Goal: Task Accomplishment & Management: Complete application form

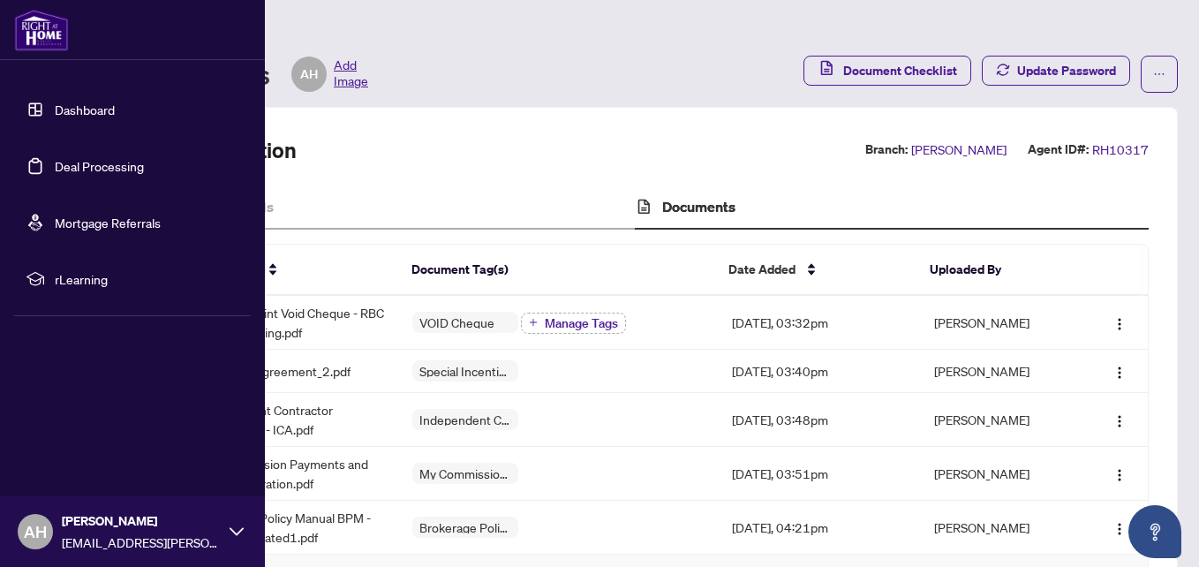
click at [55, 160] on link "Deal Processing" at bounding box center [99, 166] width 89 height 16
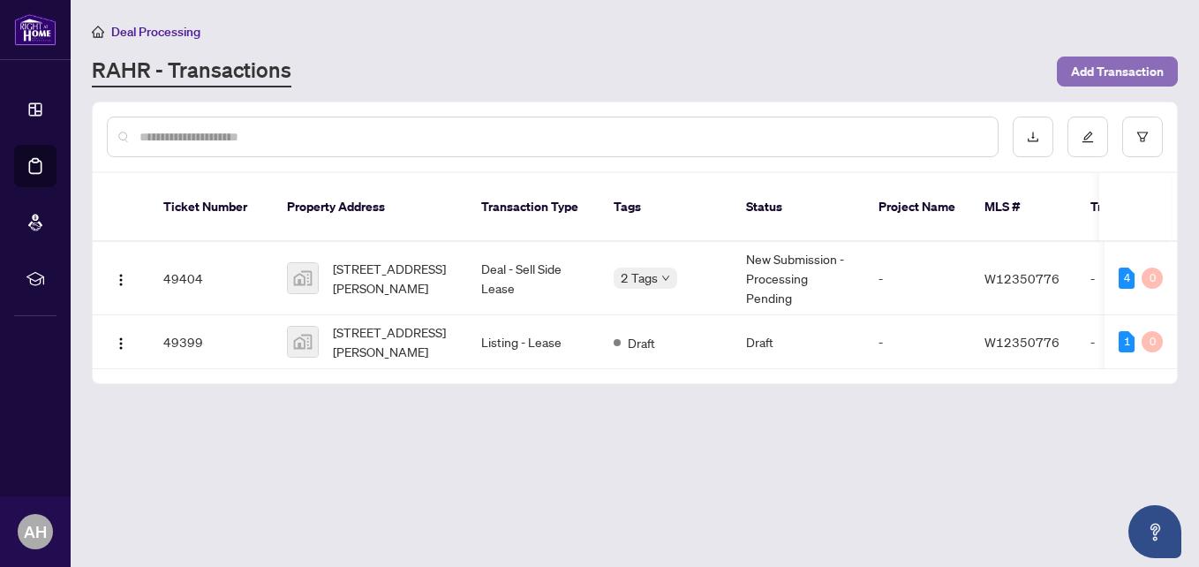
click at [1077, 66] on span "Add Transaction" at bounding box center [1117, 71] width 93 height 28
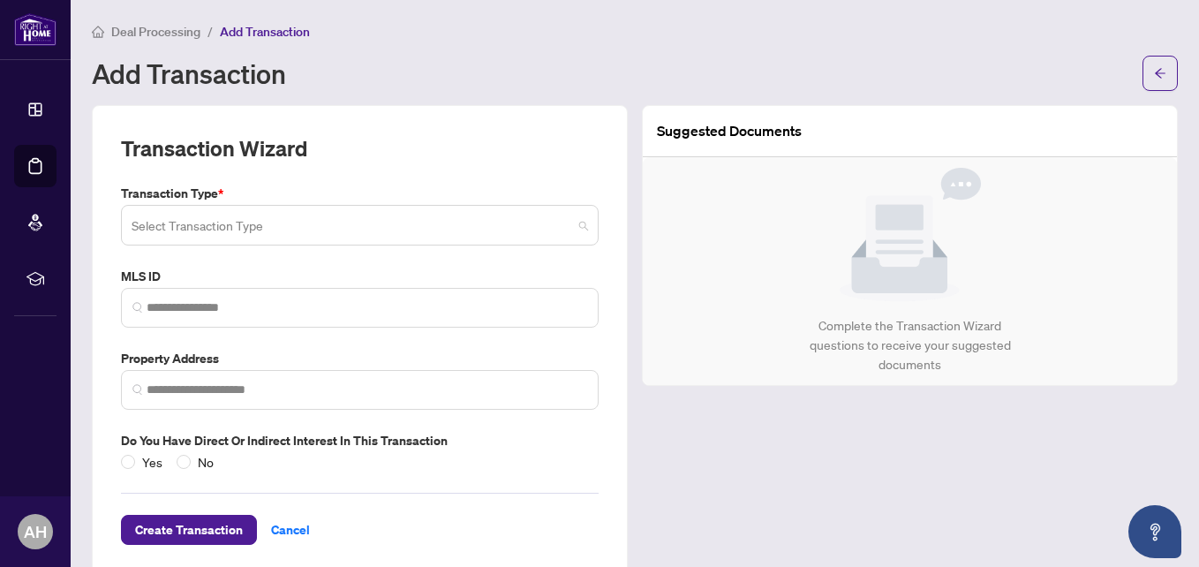
click at [435, 234] on input "search" at bounding box center [352, 227] width 440 height 39
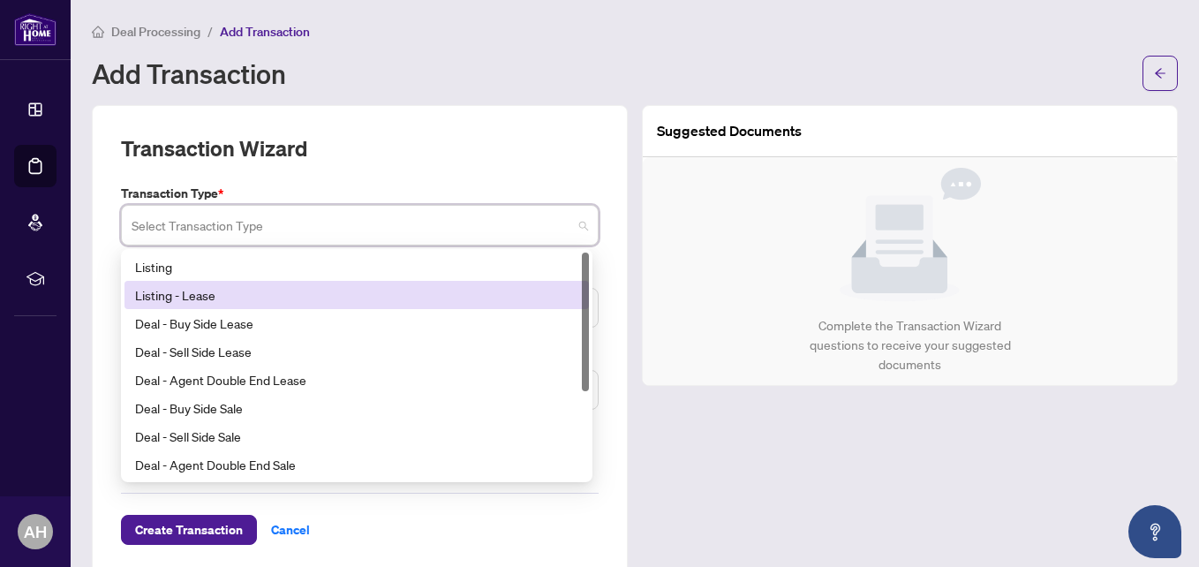
click at [316, 304] on div "Listing - Lease" at bounding box center [356, 295] width 464 height 28
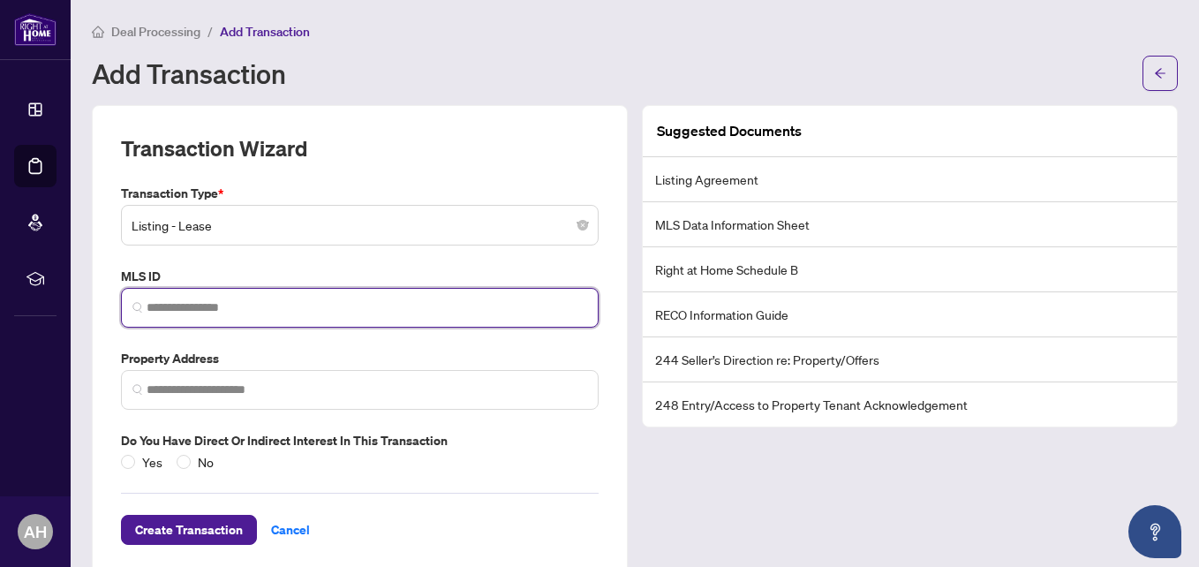
click at [316, 304] on input "search" at bounding box center [367, 307] width 440 height 19
click at [212, 303] on input "search" at bounding box center [367, 307] width 440 height 19
paste input "**********"
click at [243, 309] on input "**********" at bounding box center [367, 307] width 440 height 19
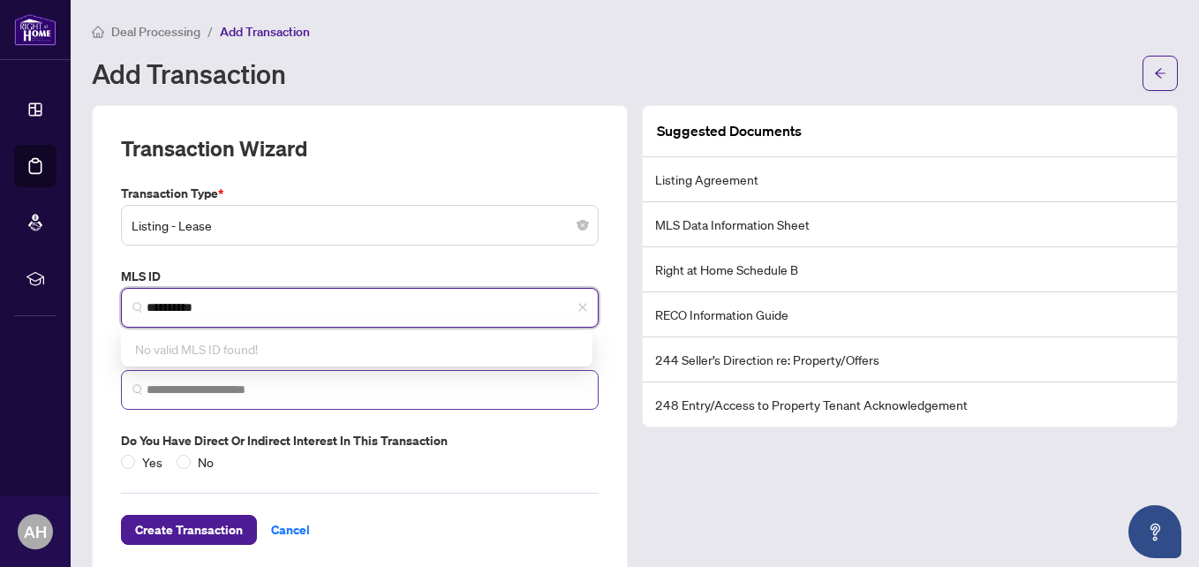
type input "*********"
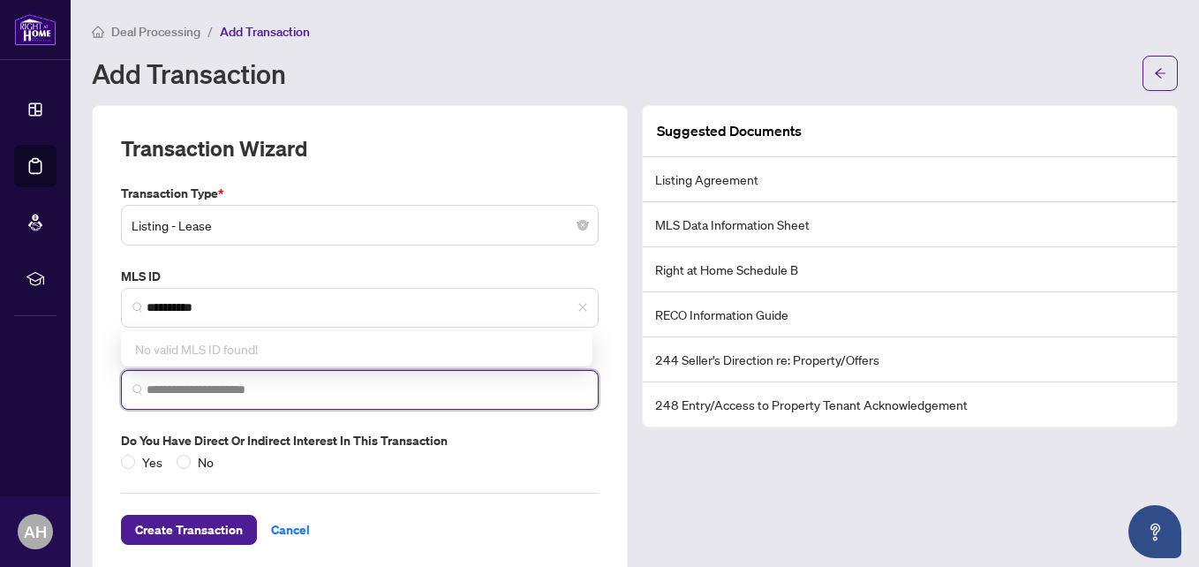
click at [303, 390] on input "search" at bounding box center [367, 389] width 440 height 19
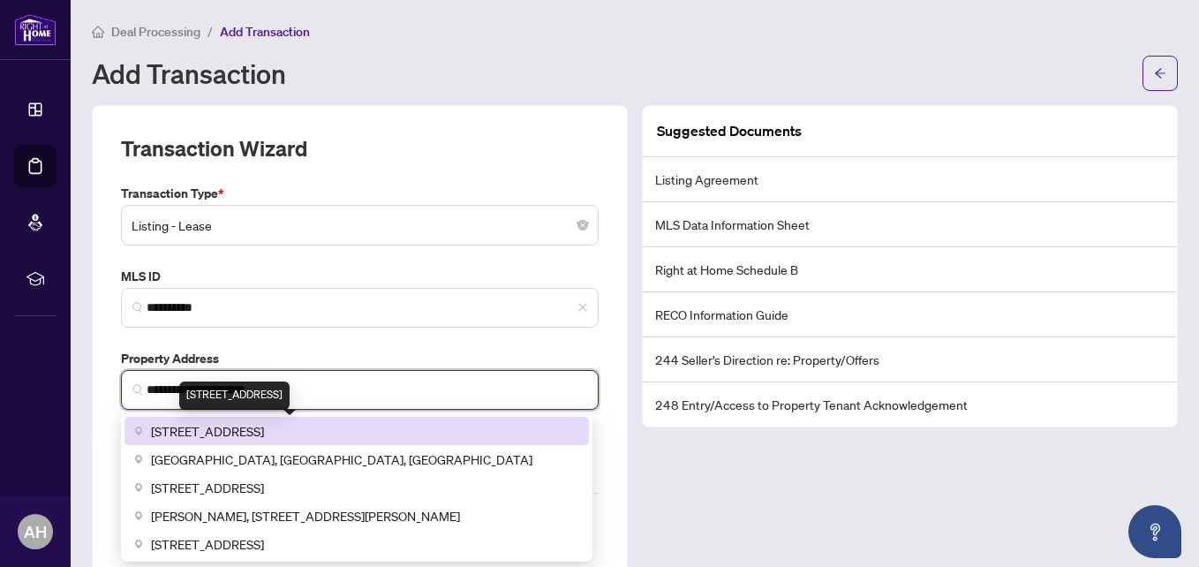
click at [264, 429] on span "[STREET_ADDRESS]" at bounding box center [207, 430] width 113 height 19
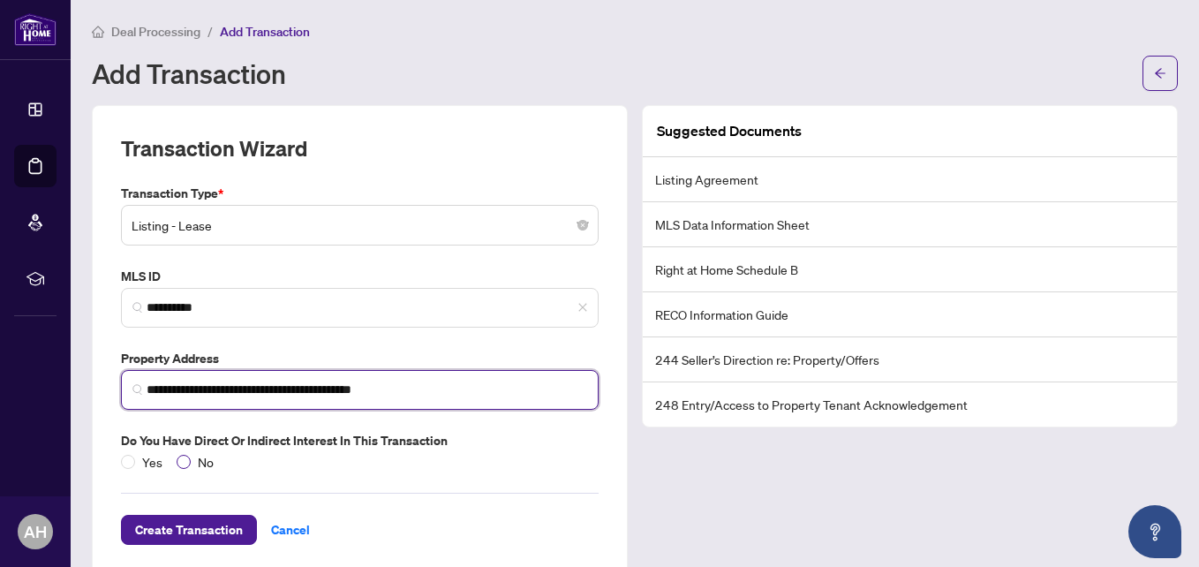
type input "**********"
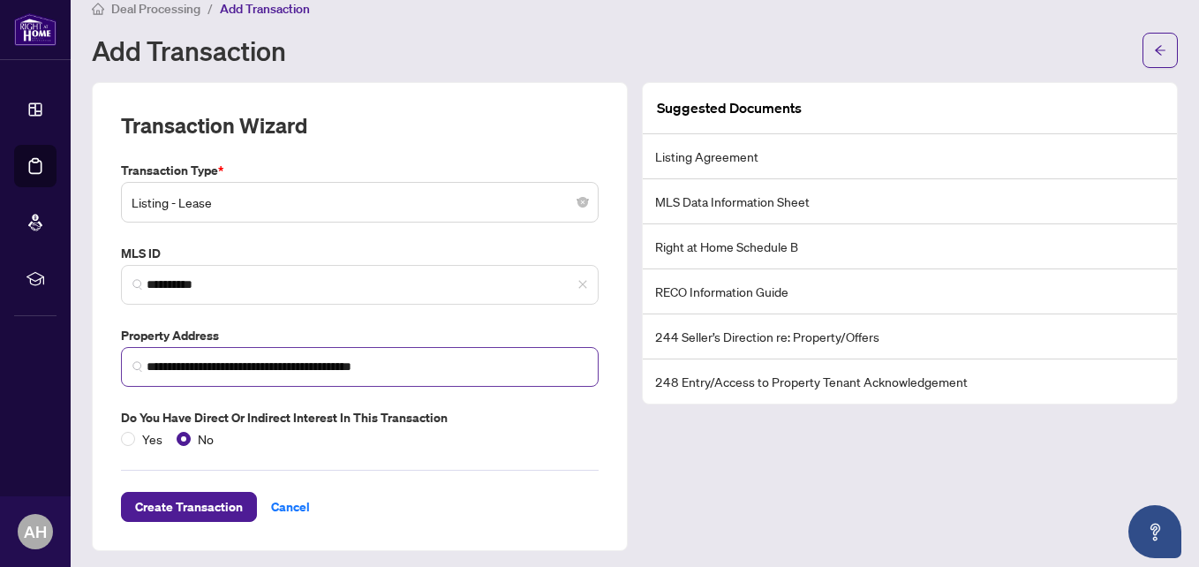
scroll to position [27, 0]
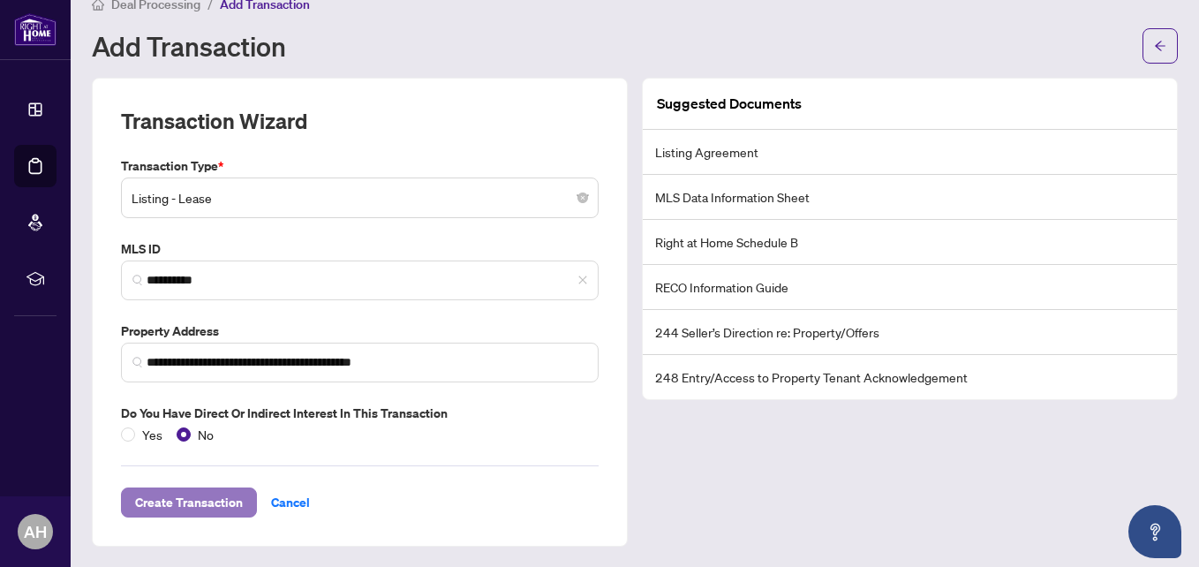
click at [236, 497] on span "Create Transaction" at bounding box center [189, 502] width 108 height 28
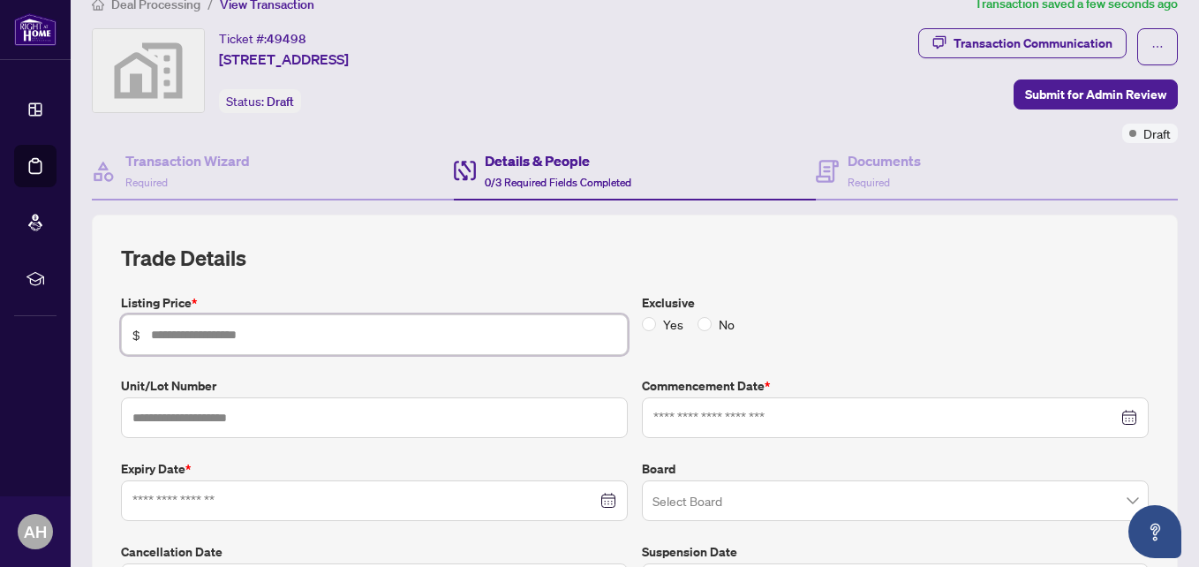
click at [298, 335] on input "text" at bounding box center [383, 334] width 465 height 19
type input "*****"
click at [277, 413] on input "text" at bounding box center [374, 417] width 507 height 41
click at [601, 498] on div at bounding box center [374, 500] width 484 height 19
type input "****"
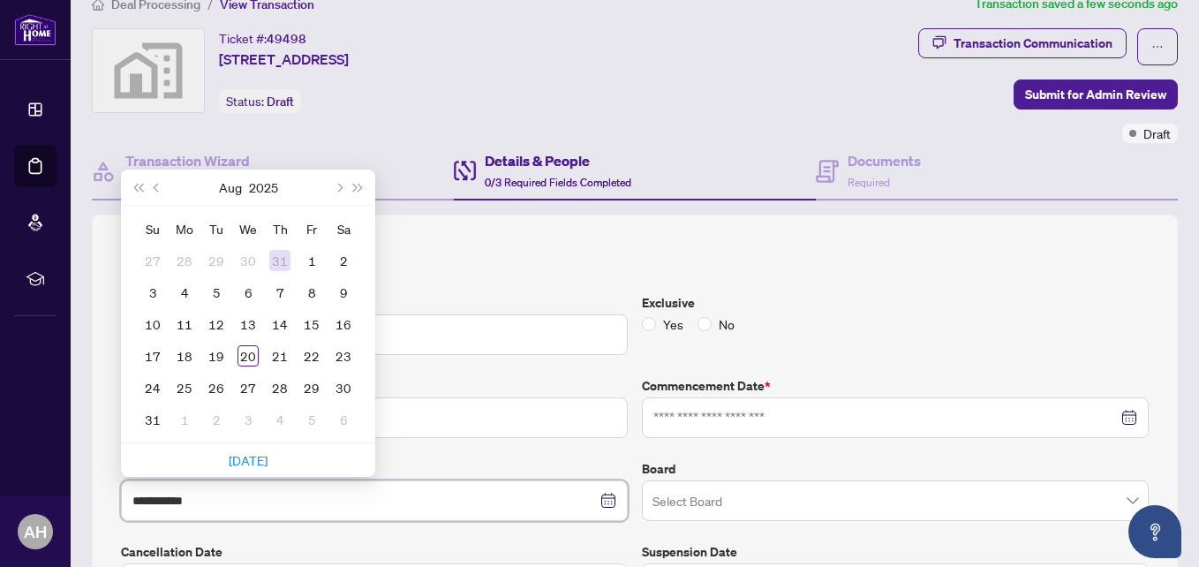
type input "**********"
click at [357, 185] on span "Next year (Control + right)" at bounding box center [358, 187] width 9 height 9
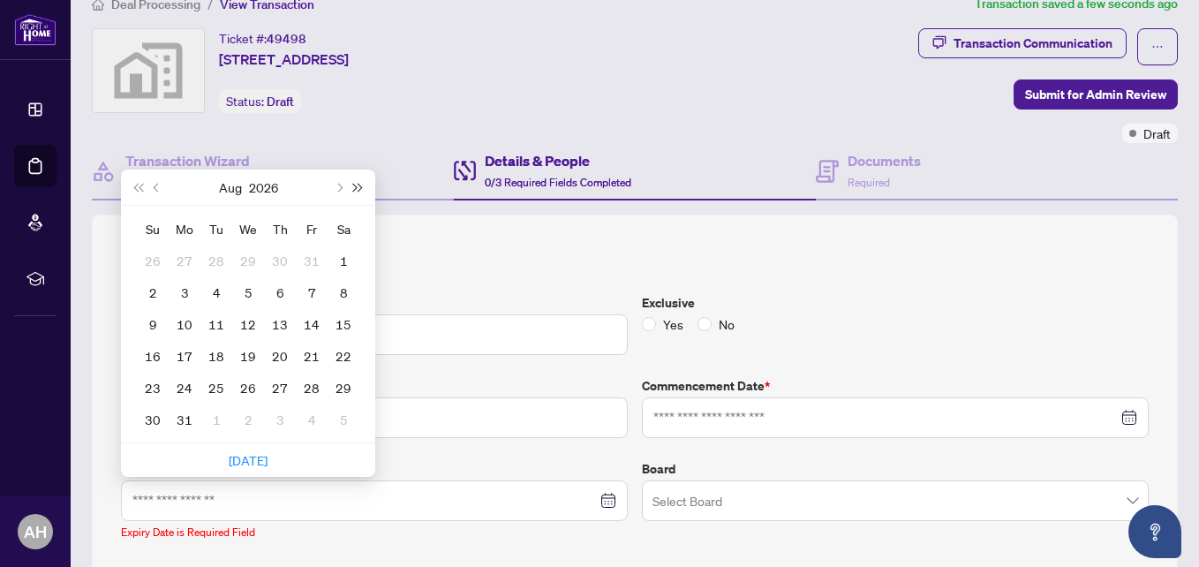
click at [357, 185] on span "Next year (Control + right)" at bounding box center [358, 187] width 9 height 9
click at [140, 182] on button "Last year (Control + left)" at bounding box center [137, 186] width 19 height 35
click at [338, 183] on span "Next month (PageDown)" at bounding box center [338, 187] width 9 height 9
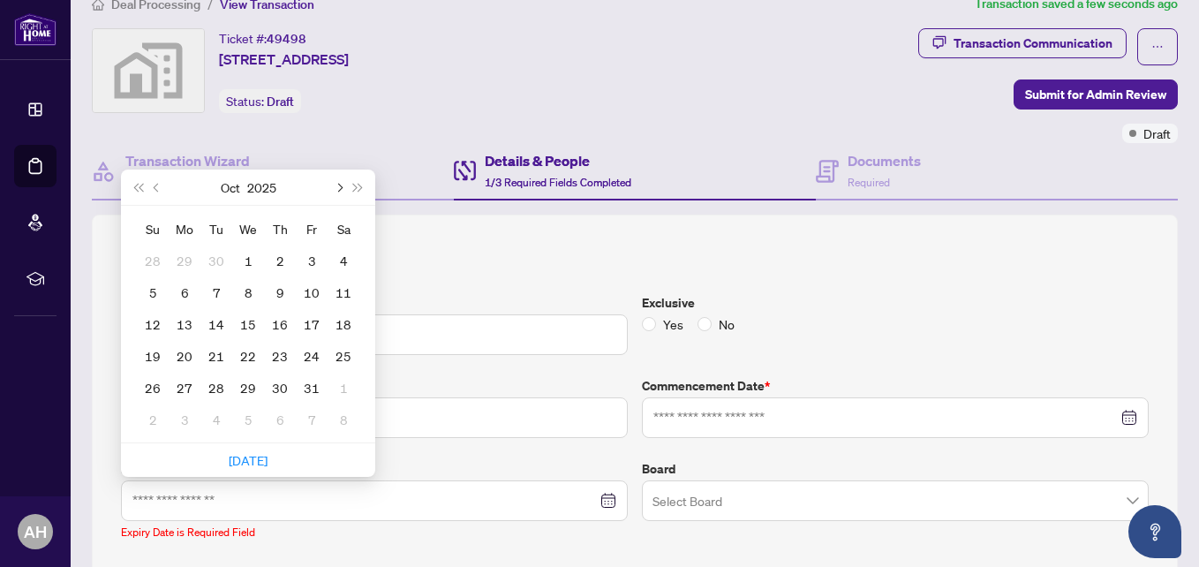
click at [338, 183] on span "Next month (PageDown)" at bounding box center [338, 187] width 9 height 9
type input "**********"
click at [255, 378] on div "31" at bounding box center [247, 387] width 21 height 21
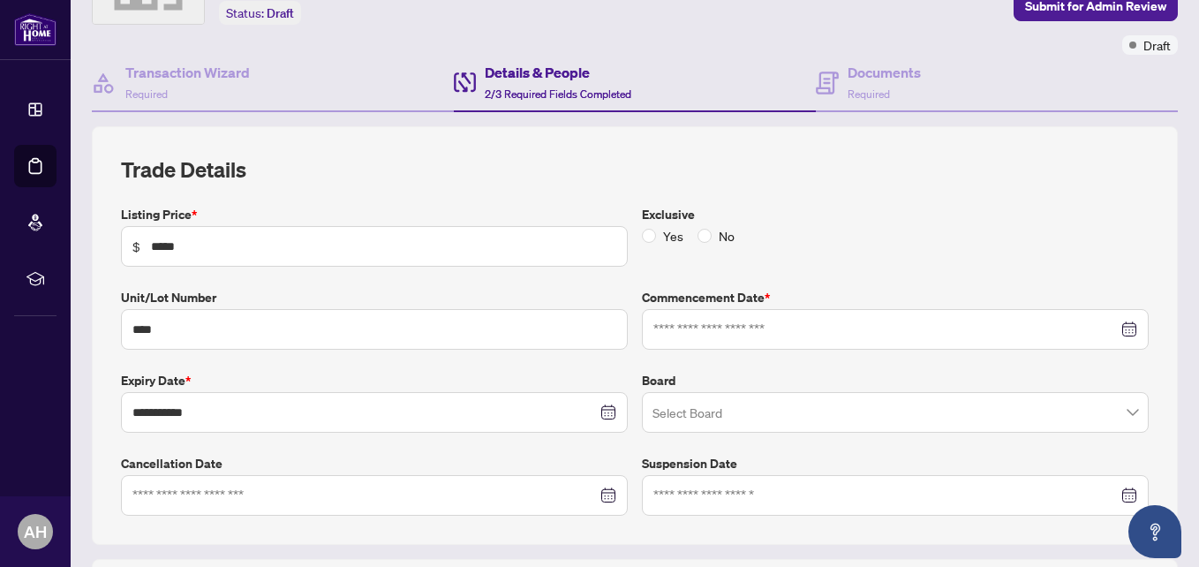
scroll to position [204, 0]
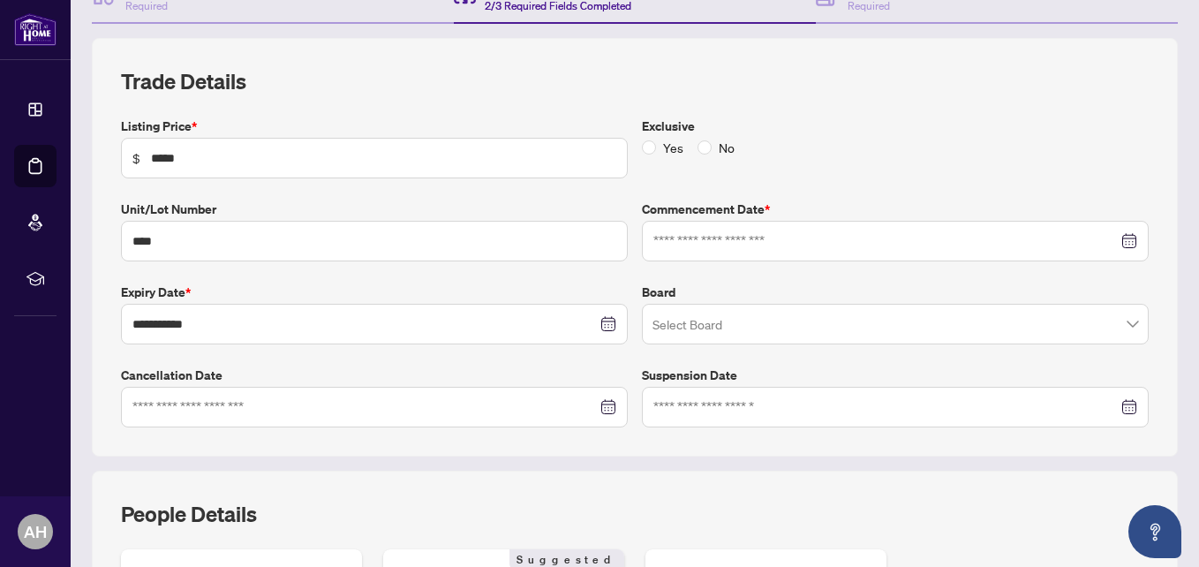
click at [1111, 243] on div at bounding box center [895, 240] width 484 height 19
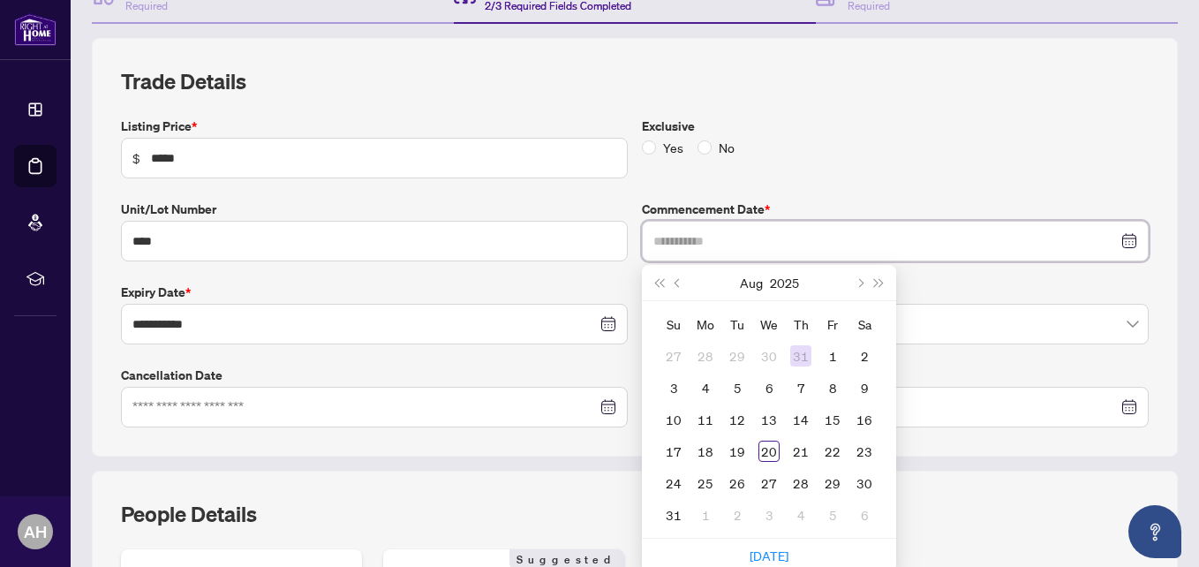
type input "**********"
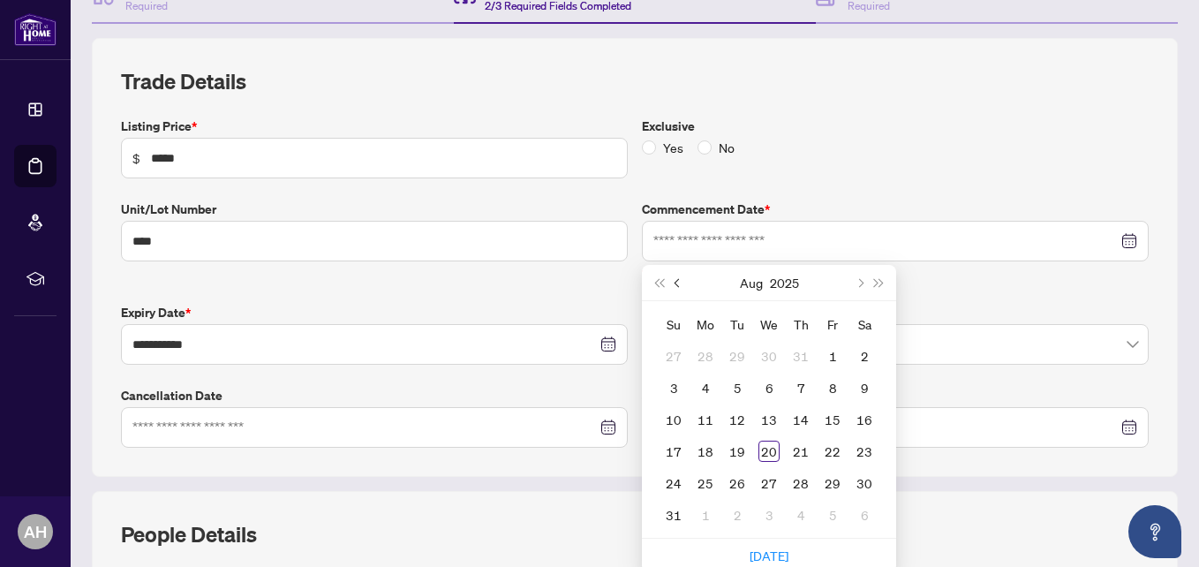
click at [674, 283] on span "Previous month (PageUp)" at bounding box center [678, 282] width 9 height 9
click at [854, 286] on button "Next month (PageDown)" at bounding box center [858, 282] width 19 height 35
click at [849, 286] on button "Next month (PageDown)" at bounding box center [858, 282] width 19 height 35
type input "**********"
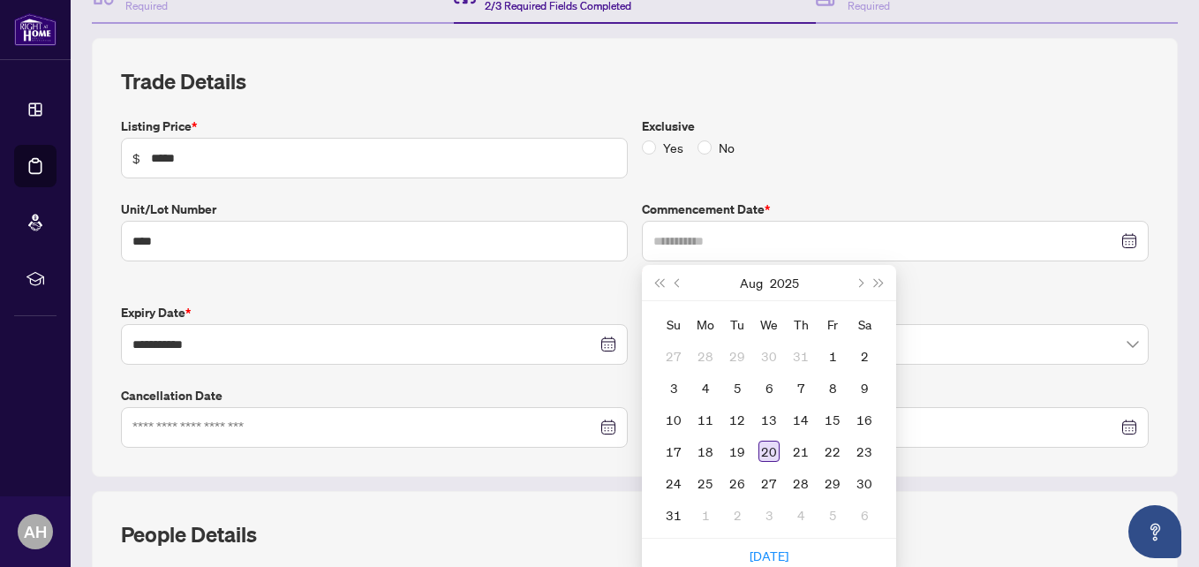
click at [759, 444] on div "20" at bounding box center [768, 450] width 21 height 21
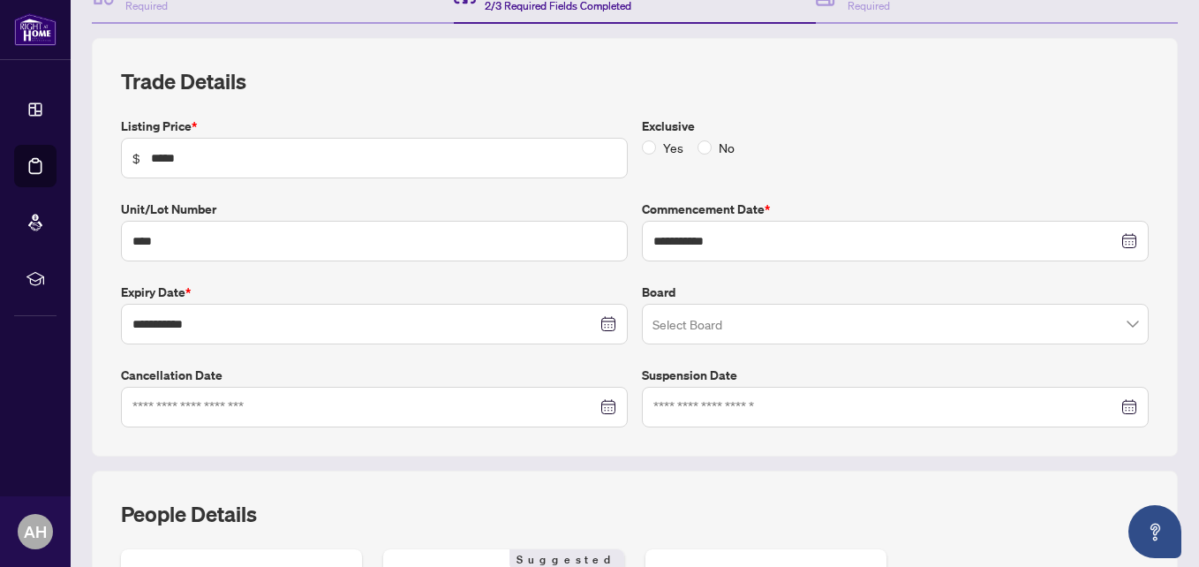
click at [854, 329] on input "search" at bounding box center [887, 326] width 470 height 39
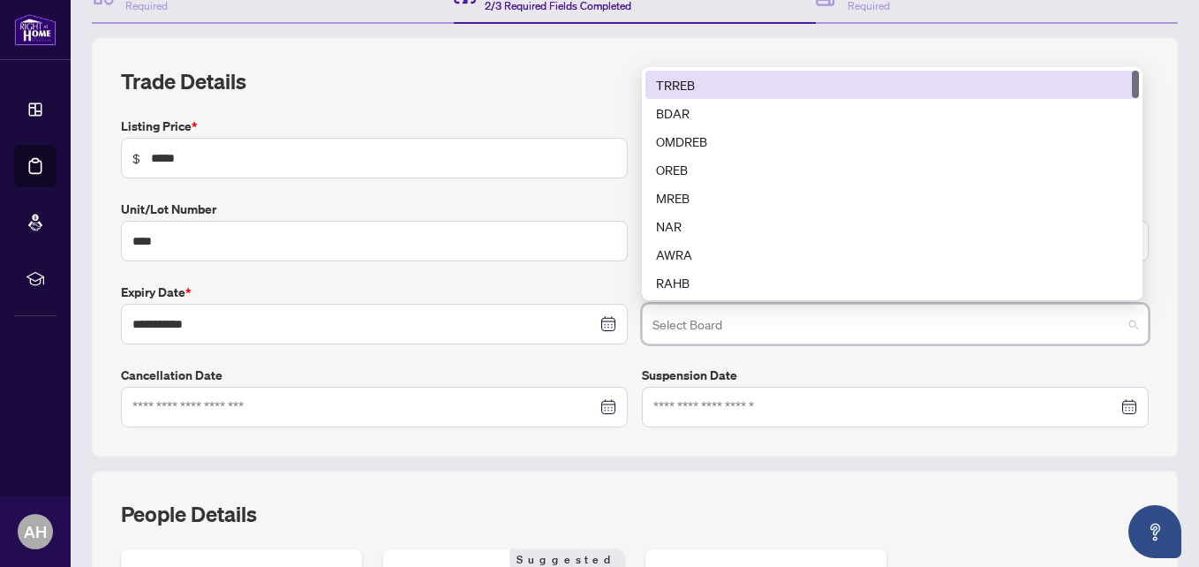
click at [711, 79] on div "TRREB" at bounding box center [892, 84] width 472 height 19
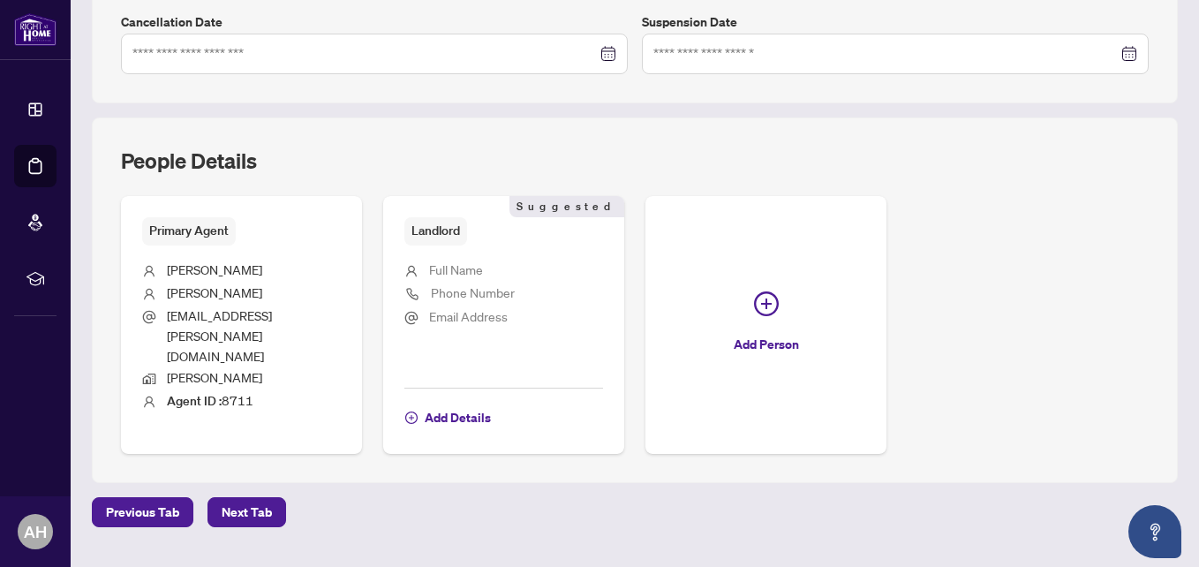
scroll to position [561, 0]
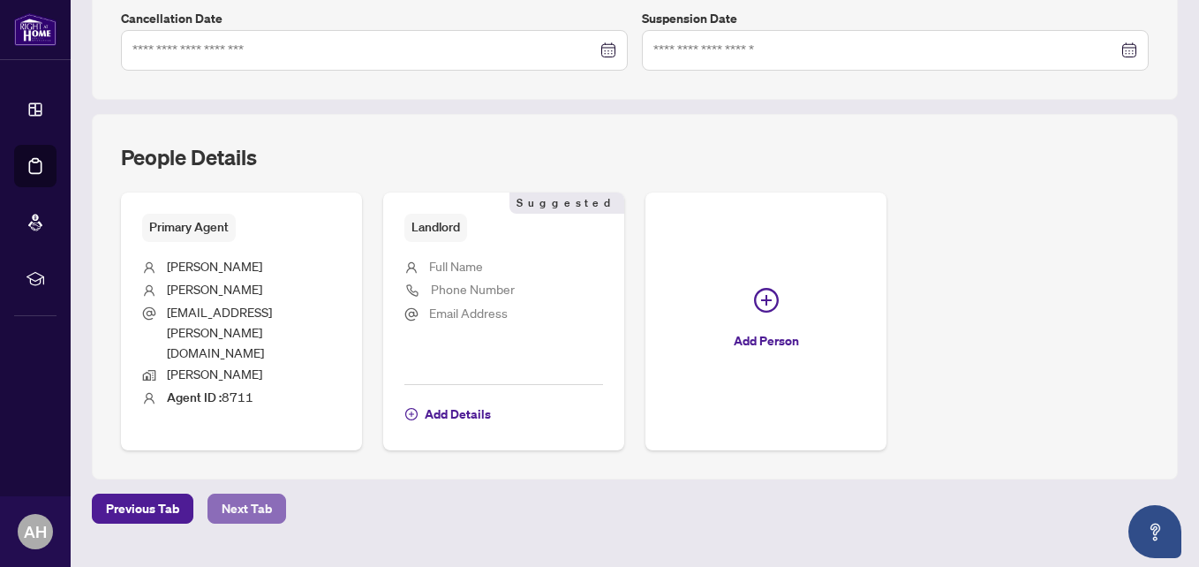
click at [231, 494] on span "Next Tab" at bounding box center [247, 508] width 50 height 28
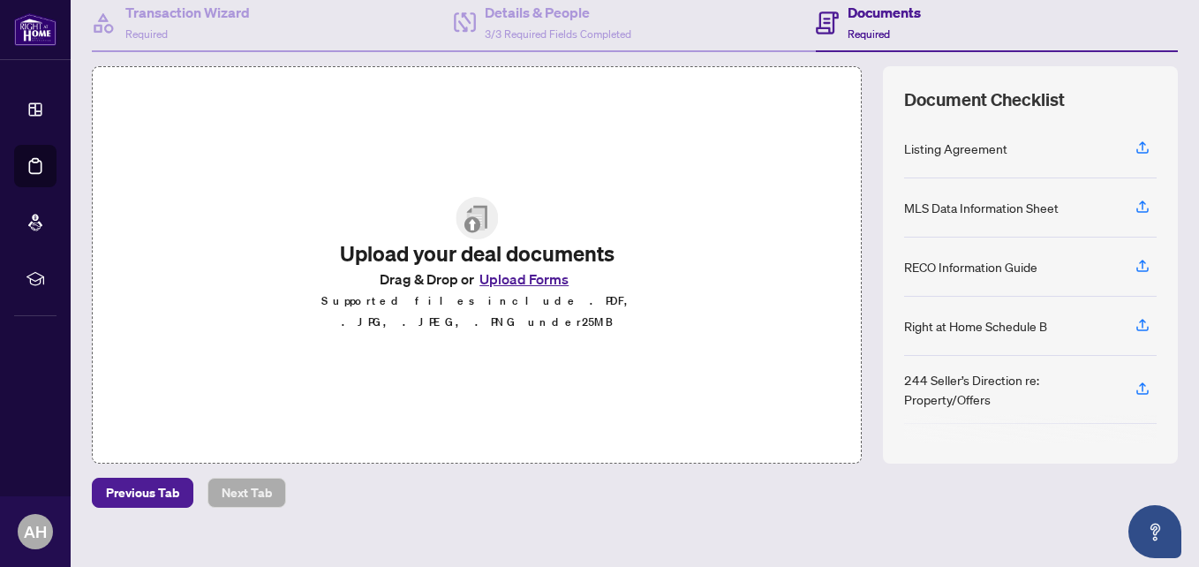
scroll to position [177, 0]
click at [501, 282] on button "Upload Forms" at bounding box center [524, 278] width 100 height 23
click at [508, 285] on button "Upload Forms" at bounding box center [524, 278] width 100 height 23
click at [531, 280] on button "Upload Forms" at bounding box center [524, 278] width 100 height 23
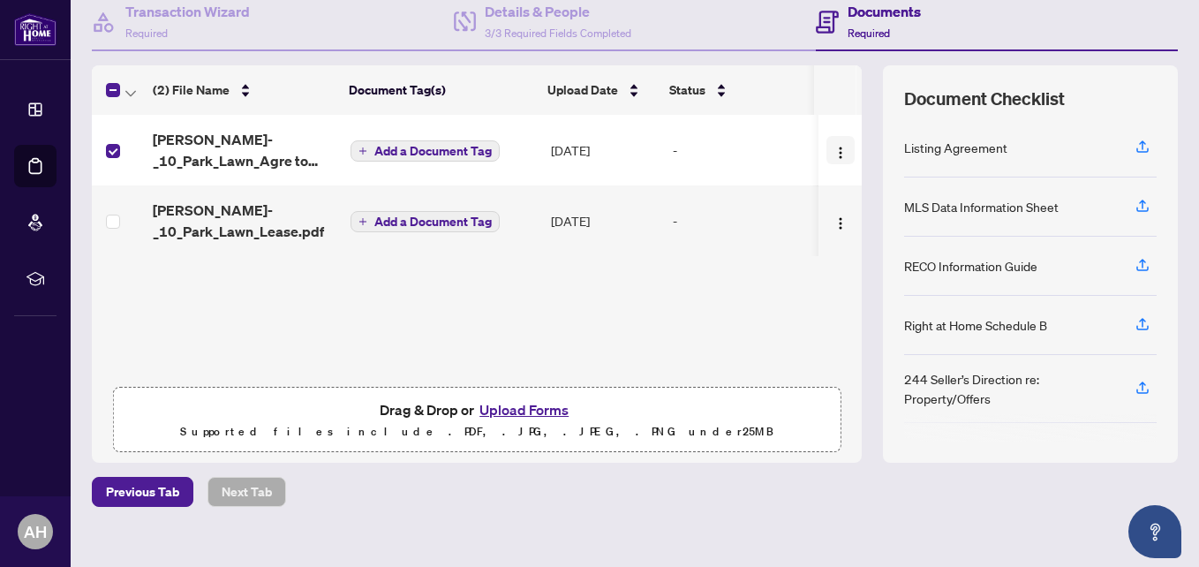
click at [833, 154] on img "button" at bounding box center [840, 153] width 14 height 14
click at [488, 347] on div "(2) File Name Document Tag(s) Upload Date Status Jose_Flores_-_10_Park_Lawn_Agr…" at bounding box center [477, 263] width 770 height 397
drag, startPoint x: 114, startPoint y: 157, endPoint x: 756, endPoint y: 320, distance: 663.0
click at [756, 320] on div "(2) File Name Document Tag(s) Upload Date Status Jose_Flores_-_10_Park_Lawn_Agr…" at bounding box center [477, 263] width 770 height 397
click at [833, 154] on img "button" at bounding box center [840, 153] width 14 height 14
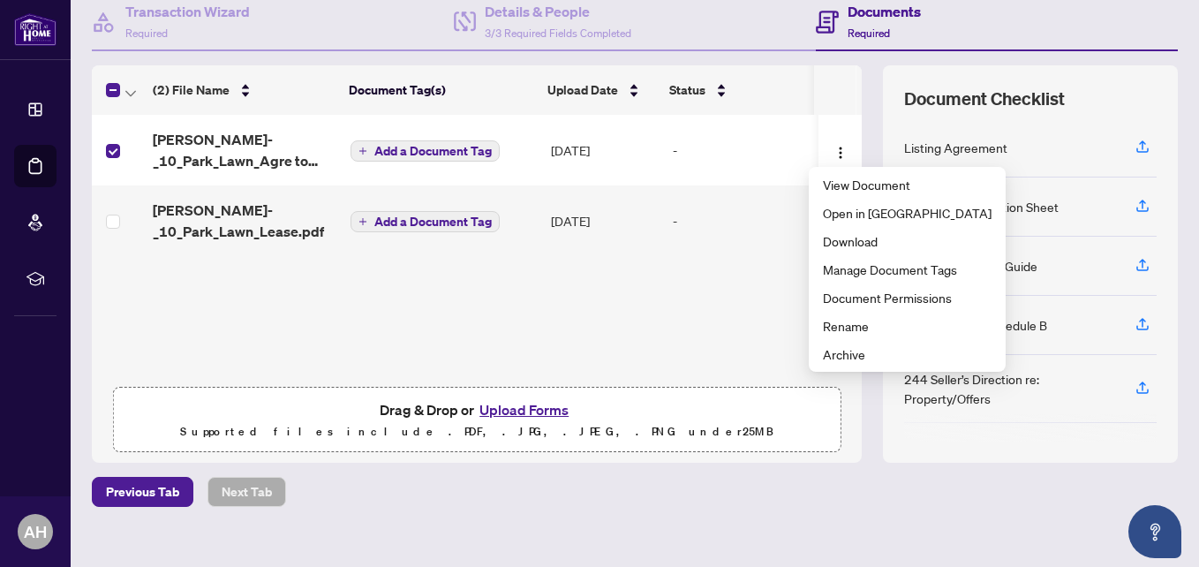
click at [703, 319] on div "(2) File Name Document Tag(s) Upload Date Status Jose_Flores_-_10_Park_Lawn_Agr…" at bounding box center [477, 263] width 770 height 397
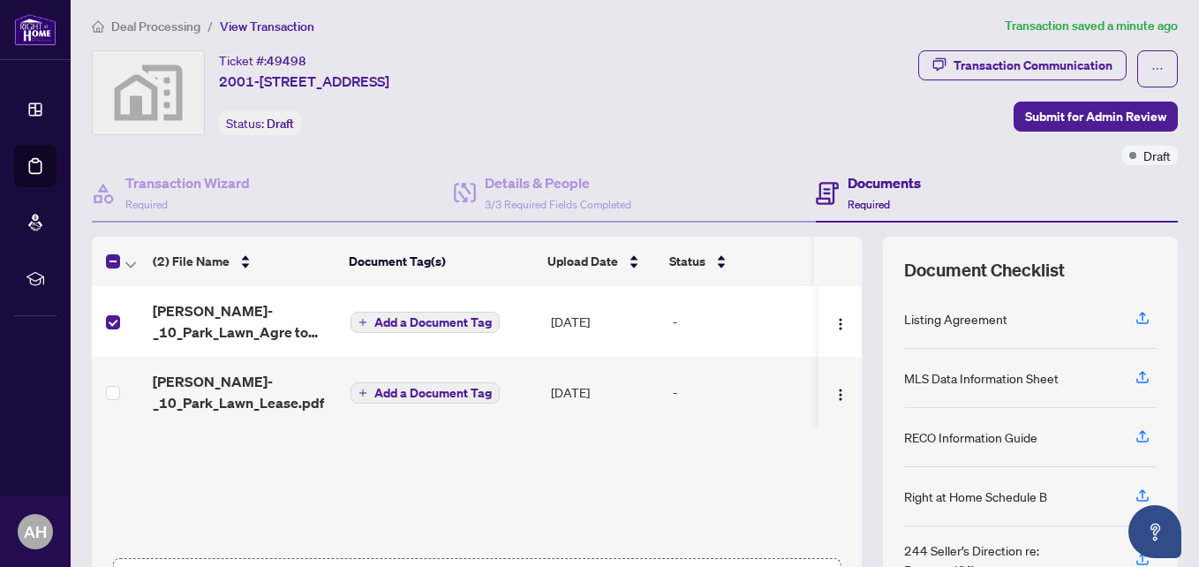
scroll to position [0, 0]
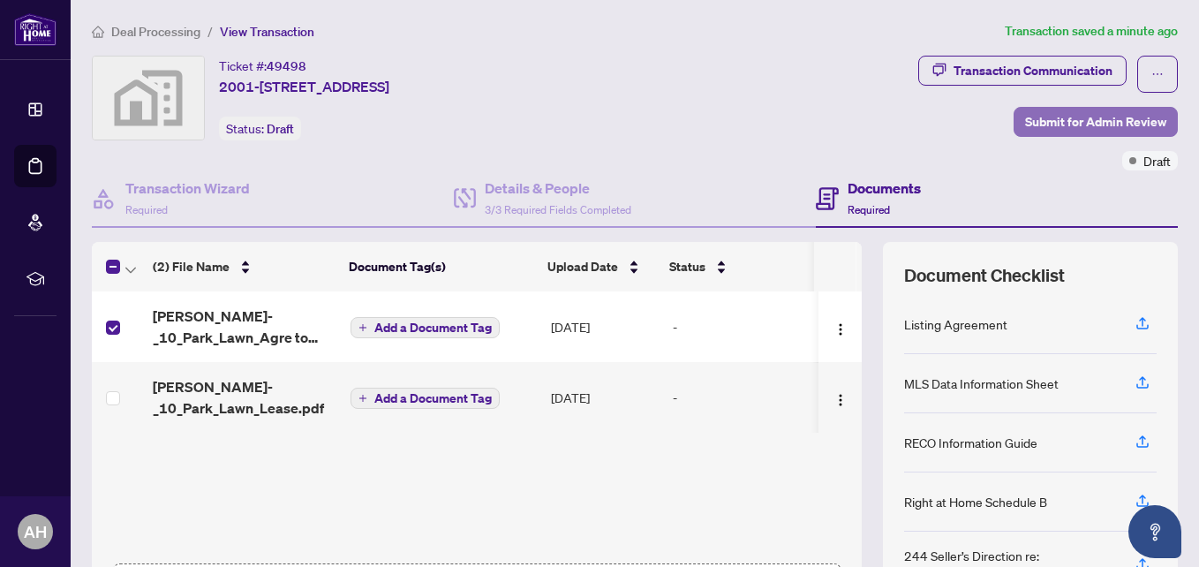
click at [1070, 117] on span "Submit for Admin Review" at bounding box center [1095, 122] width 141 height 28
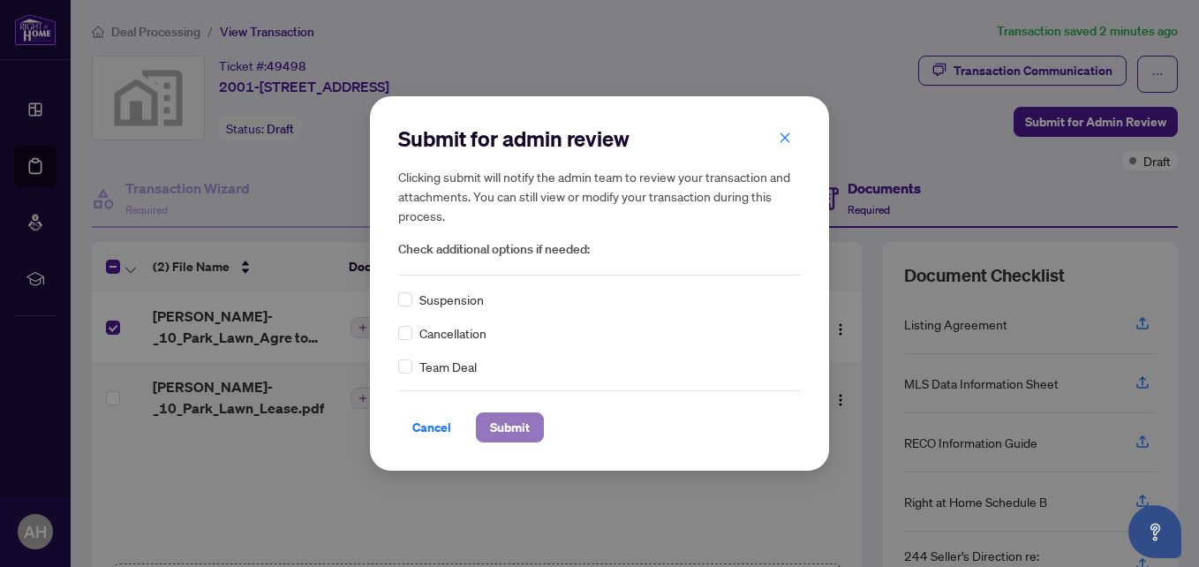
click at [503, 424] on span "Submit" at bounding box center [510, 427] width 40 height 28
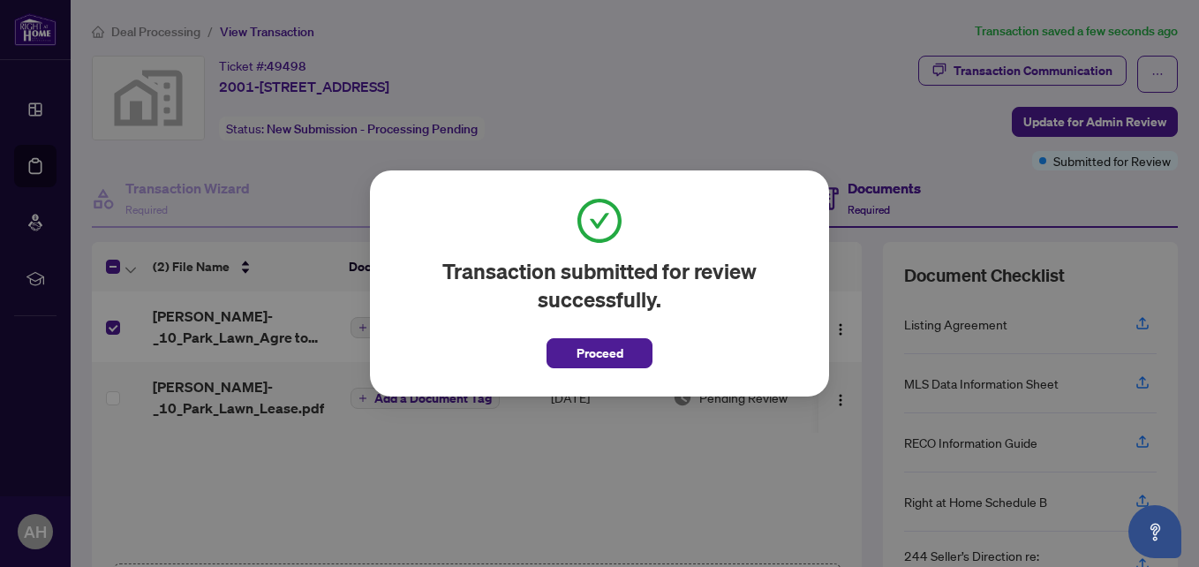
drag, startPoint x: 634, startPoint y: 352, endPoint x: 583, endPoint y: 345, distance: 51.7
click at [634, 350] on button "Proceed" at bounding box center [599, 353] width 106 height 30
